Goal: Information Seeking & Learning: Learn about a topic

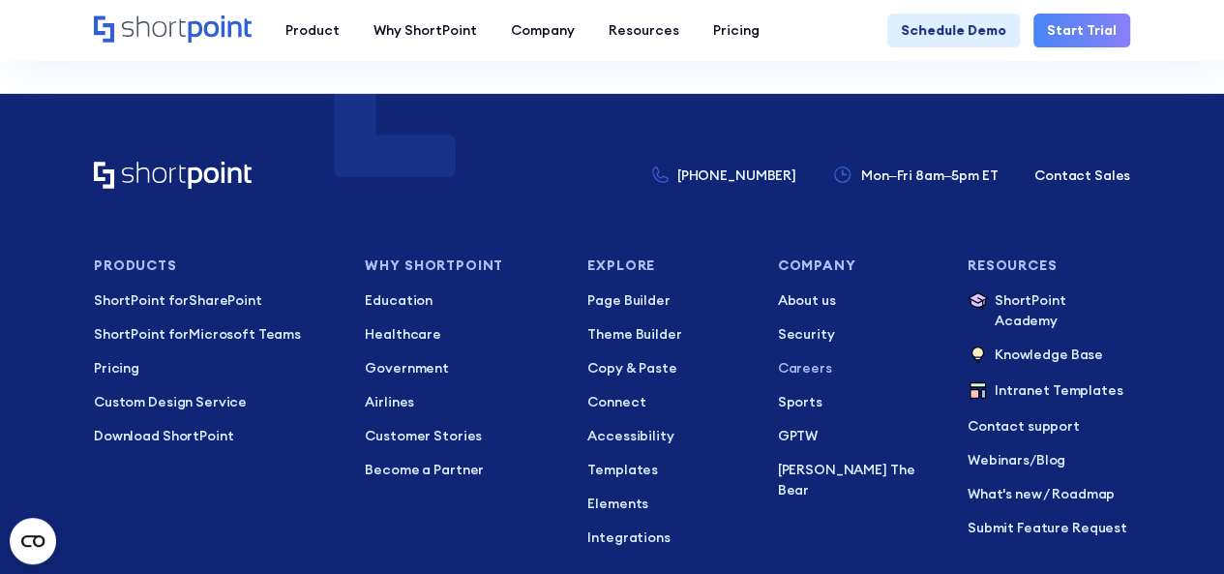
scroll to position [10573, 0]
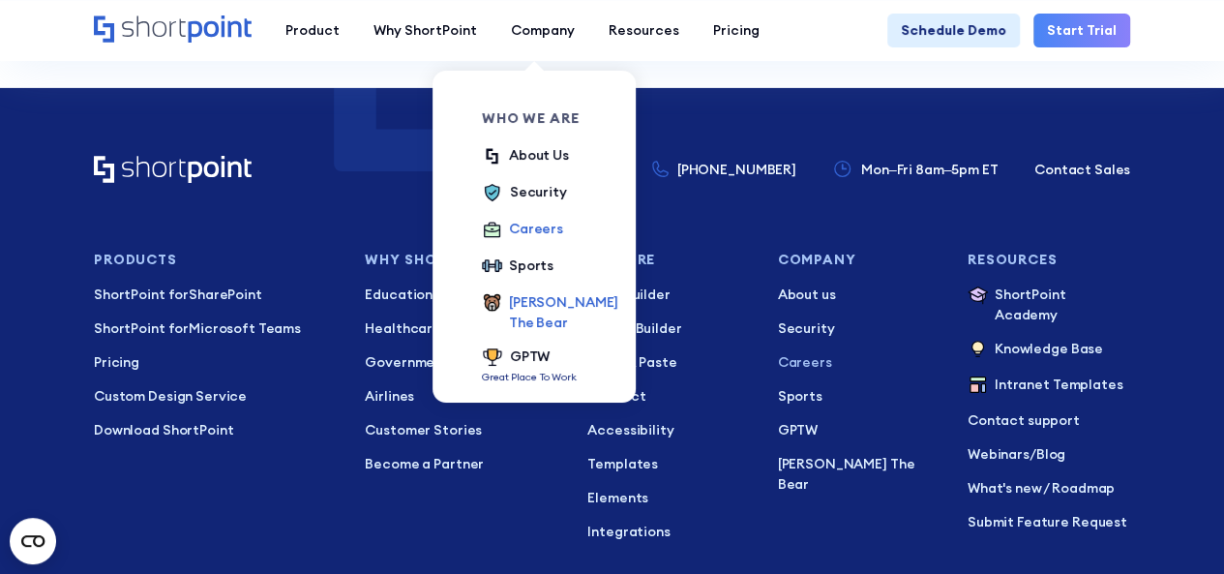
click at [525, 296] on div "[PERSON_NAME] The Bear" at bounding box center [563, 312] width 109 height 41
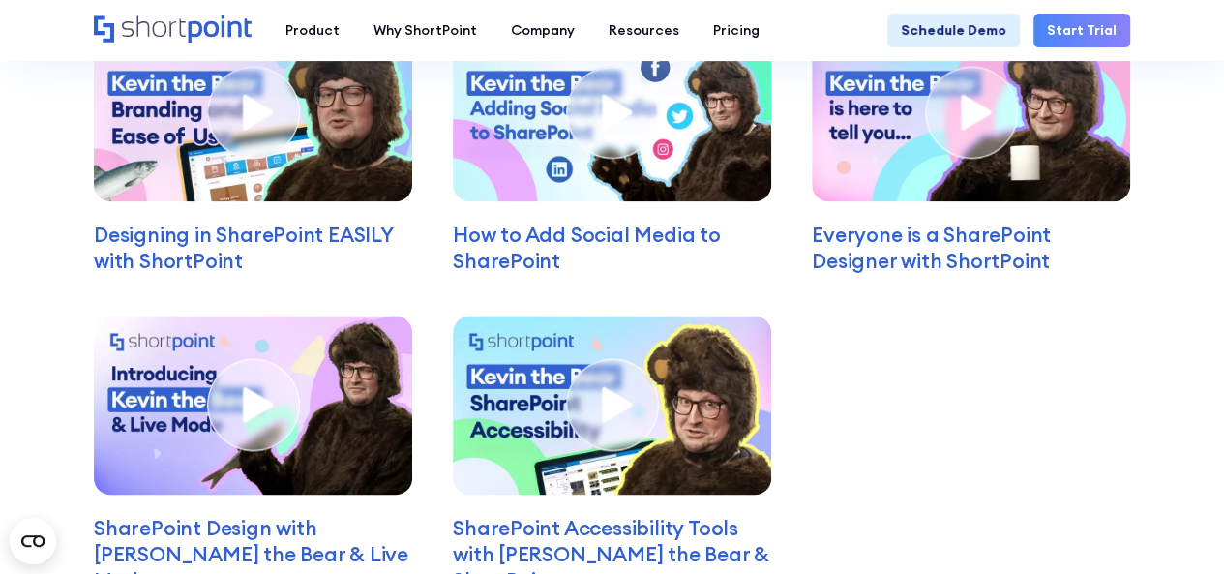
scroll to position [4833, 0]
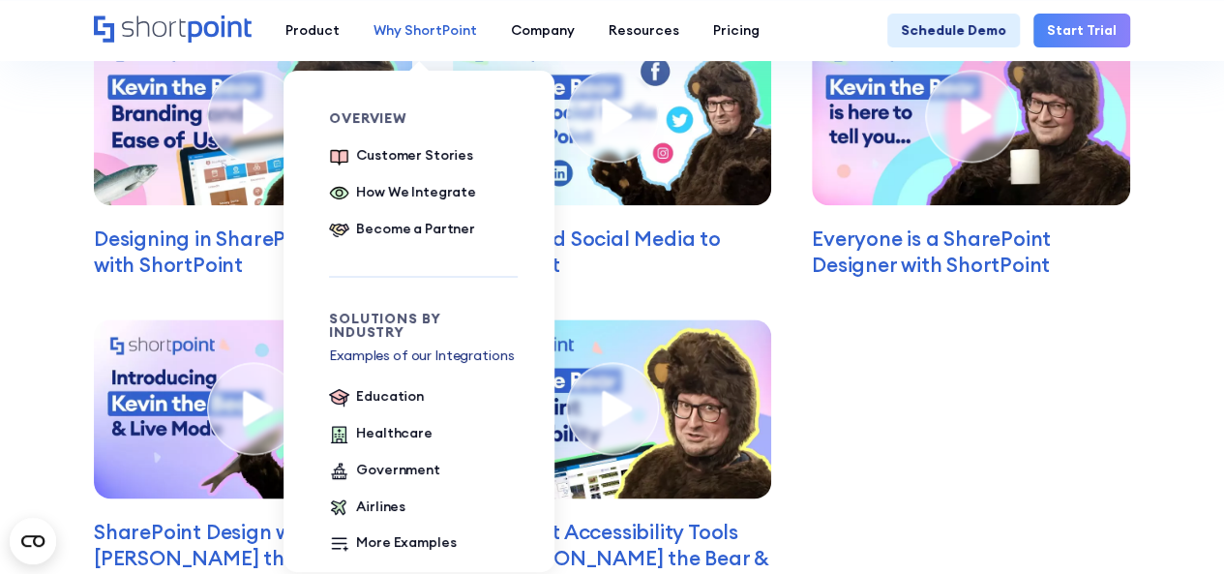
click at [416, 24] on div "Why ShortPoint" at bounding box center [426, 30] width 104 height 20
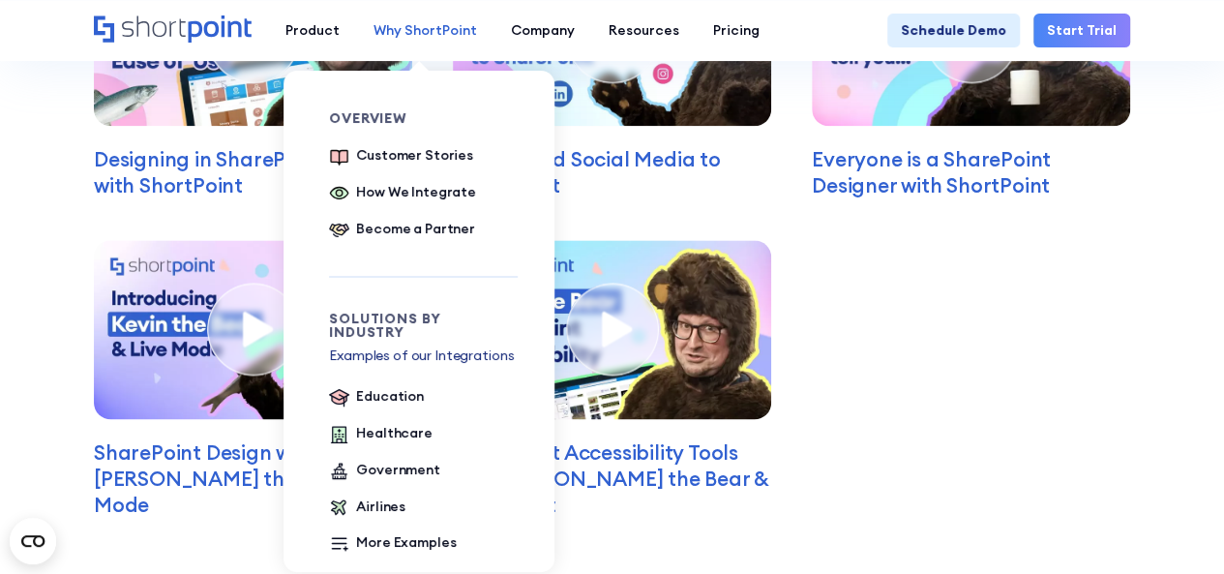
scroll to position [4914, 0]
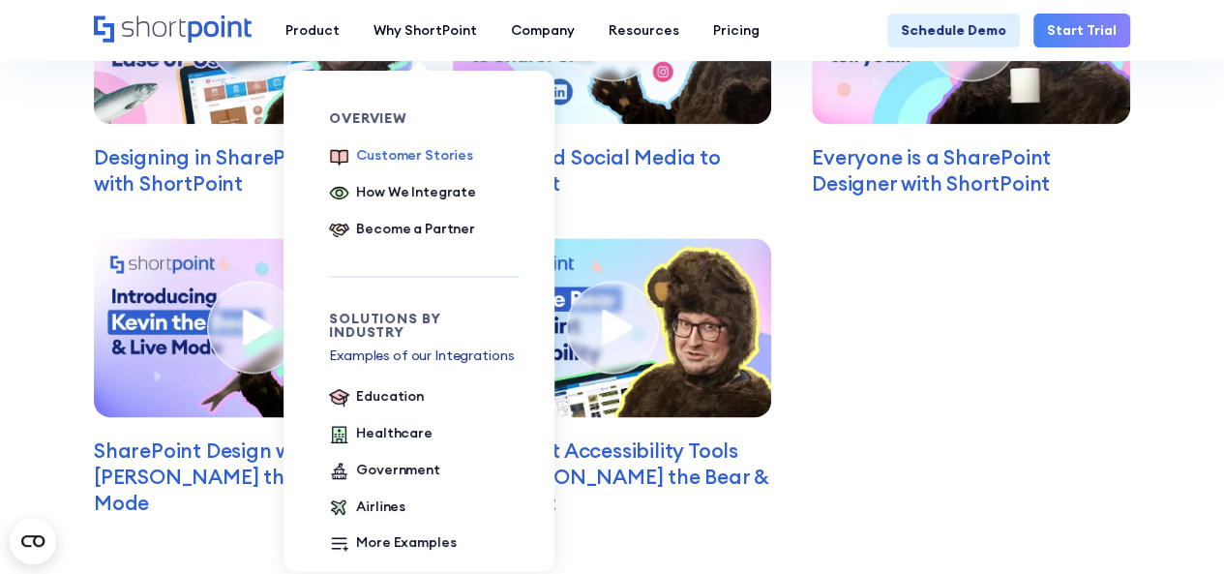
click at [387, 155] on div "Customer Stories" at bounding box center [414, 155] width 117 height 20
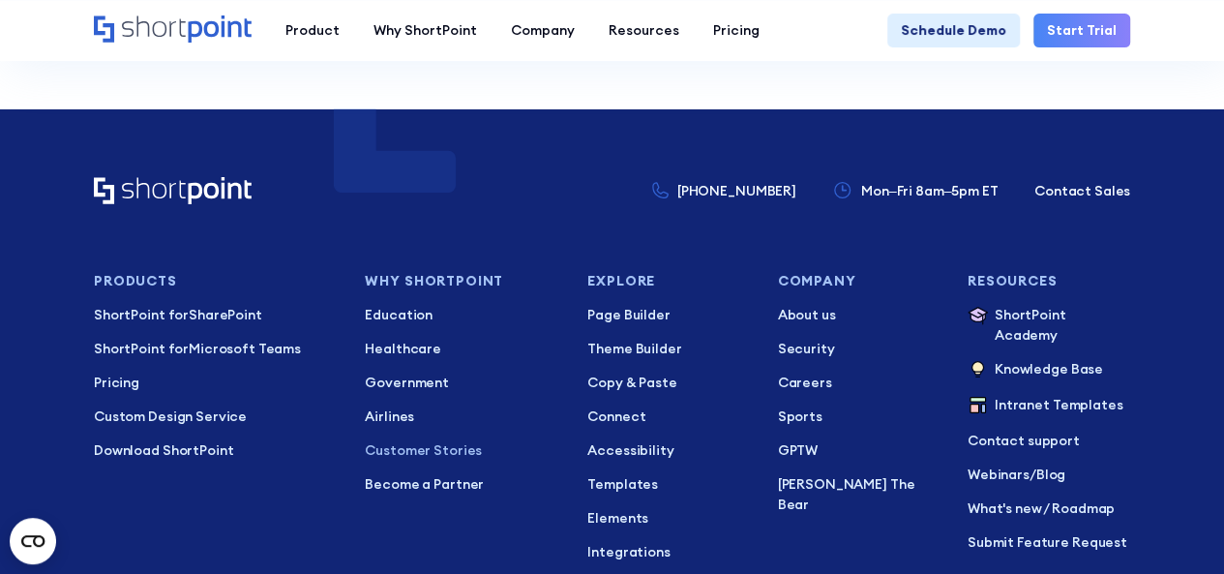
scroll to position [7227, 0]
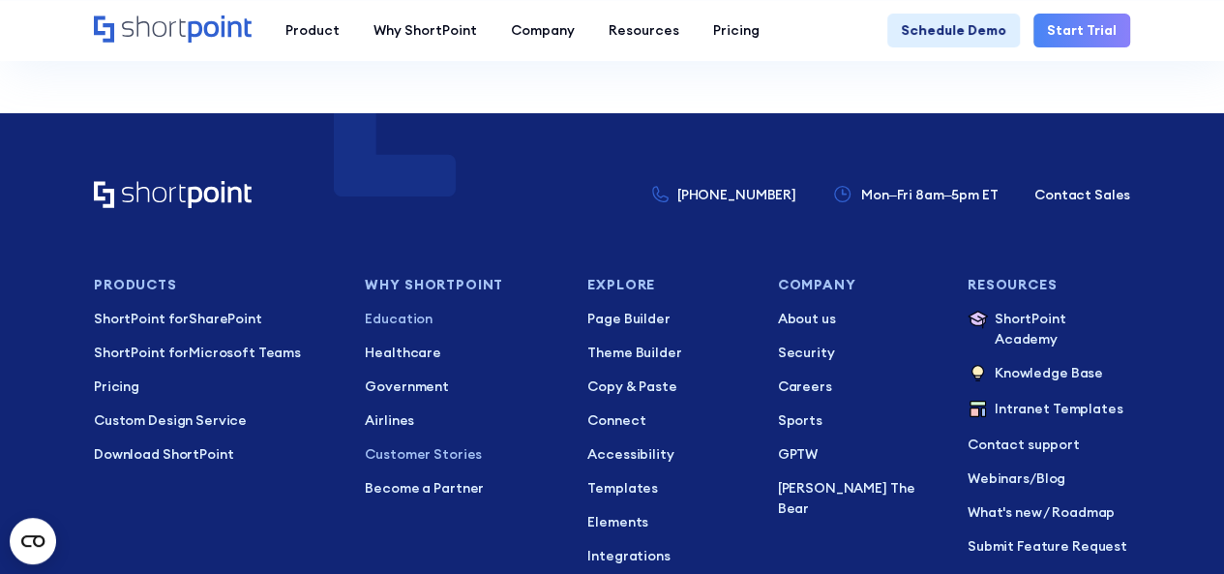
click at [395, 309] on p "Education" at bounding box center [462, 319] width 195 height 20
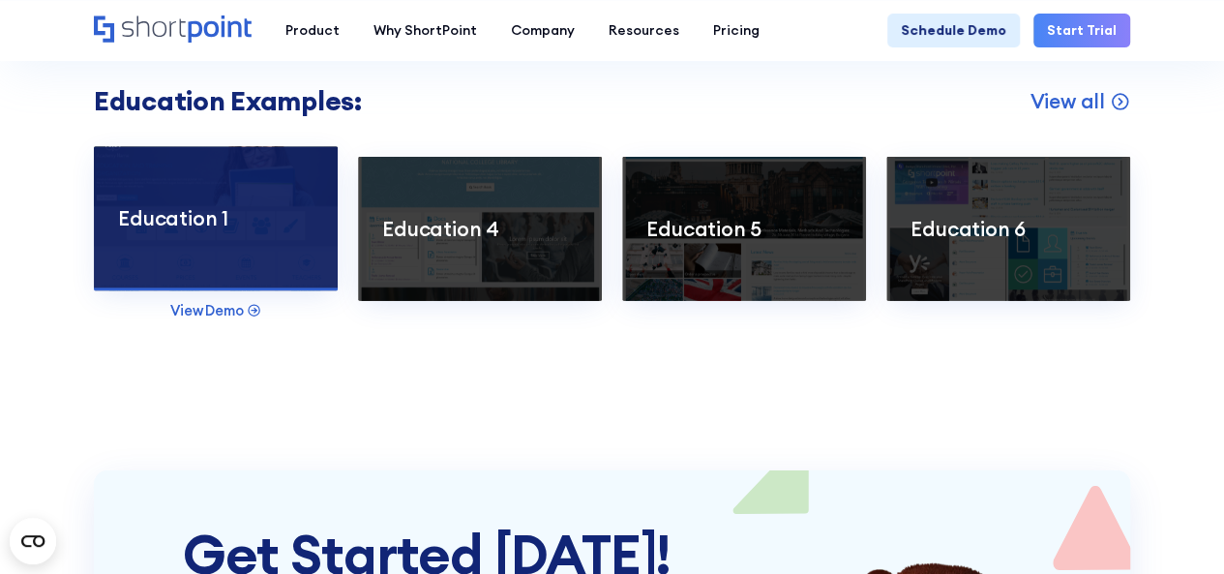
scroll to position [3001, 0]
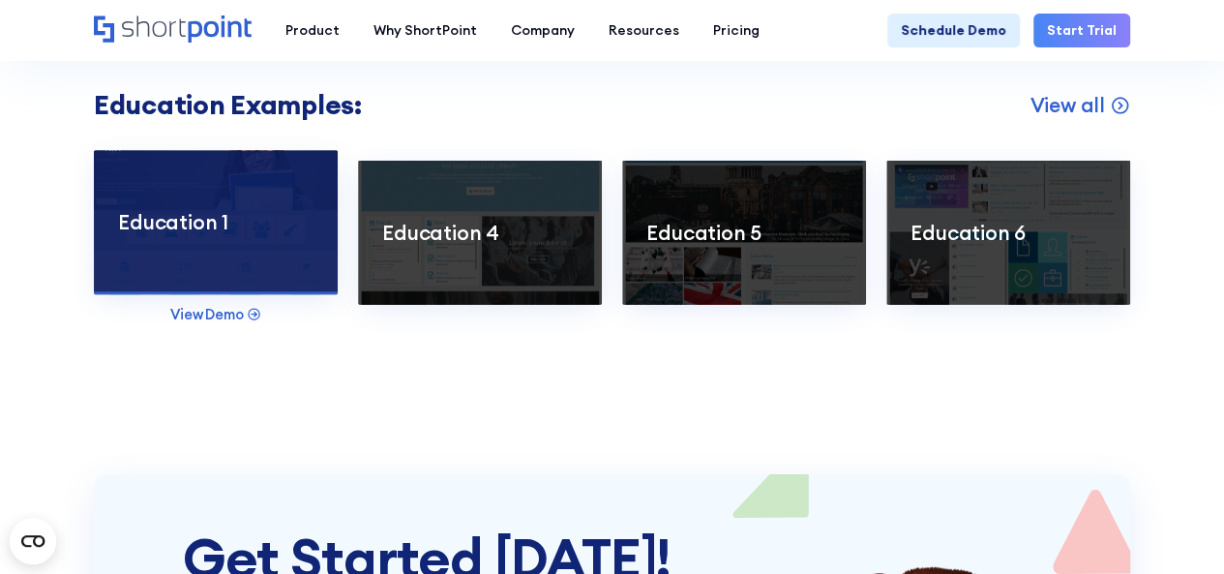
click at [180, 224] on p "Education 1" at bounding box center [215, 223] width 195 height 26
